Goal: Task Accomplishment & Management: Manage account settings

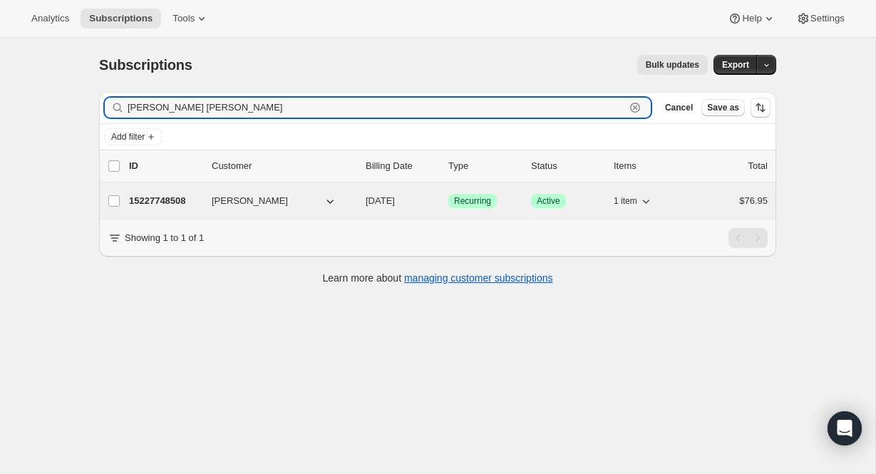
type input "[PERSON_NAME] [PERSON_NAME]"
click at [180, 198] on p "15227748508" at bounding box center [164, 201] width 71 height 14
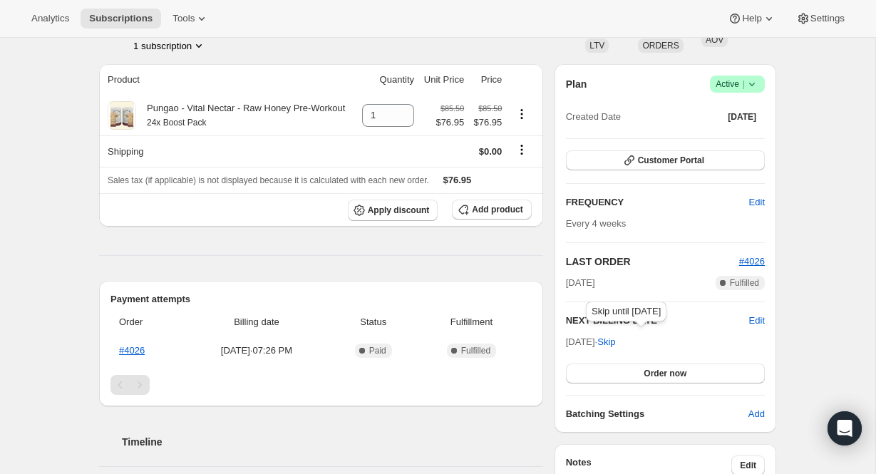
scroll to position [104, 0]
click at [696, 158] on span "Customer Portal" at bounding box center [671, 160] width 66 height 11
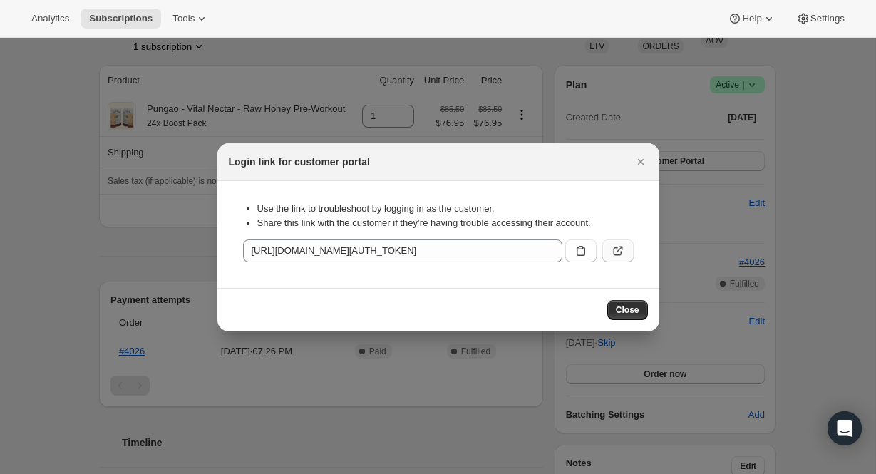
click at [613, 249] on icon ":rcb:" at bounding box center [618, 251] width 14 height 14
